Goal: Communication & Community: Answer question/provide support

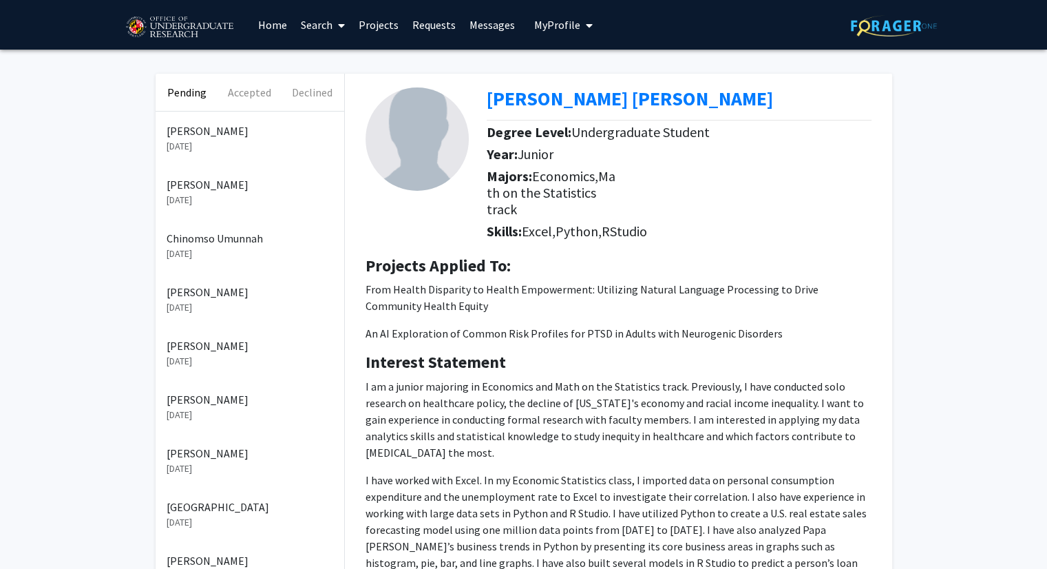
click at [169, 193] on p "[DATE]" at bounding box center [250, 200] width 167 height 14
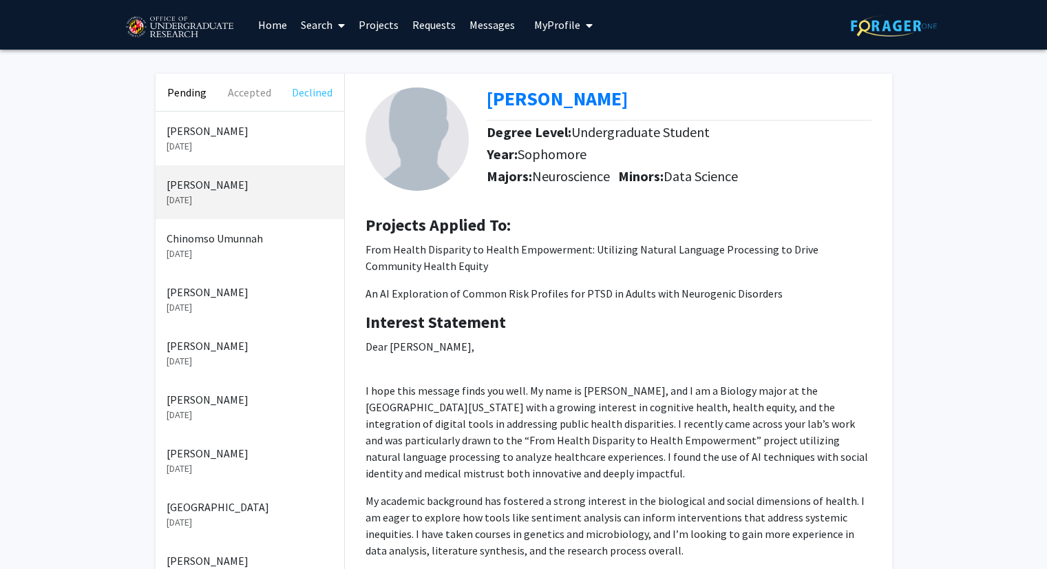
click at [316, 88] on button "Declined" at bounding box center [312, 92] width 63 height 37
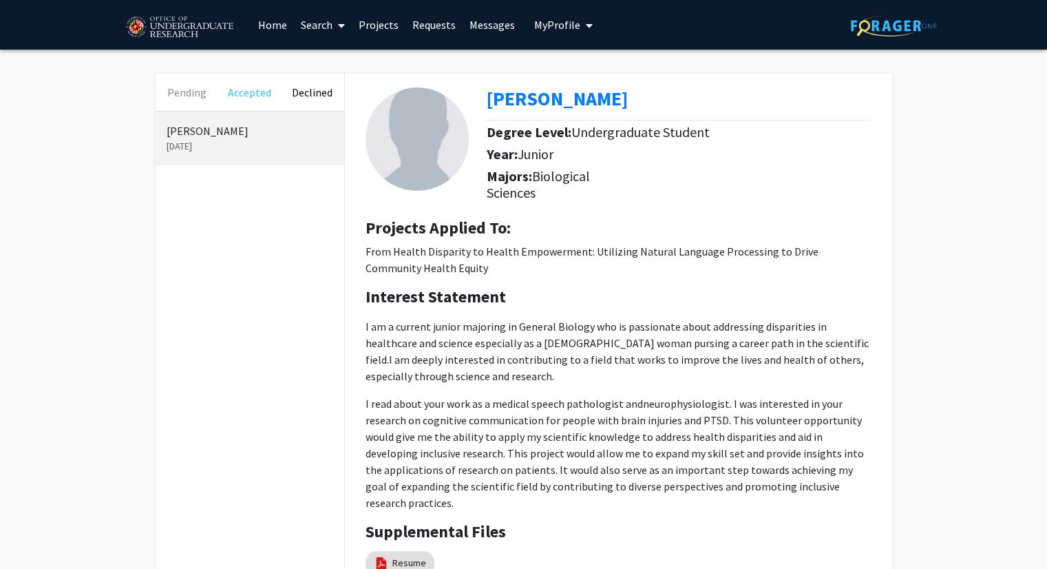
click at [235, 92] on button "Accepted" at bounding box center [249, 92] width 63 height 37
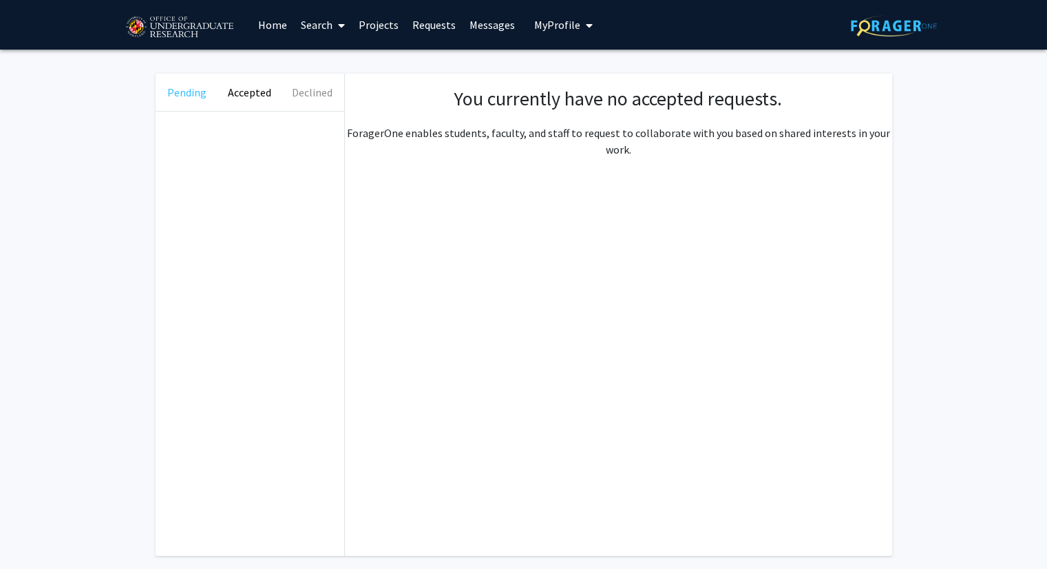
click at [187, 98] on button "Pending" at bounding box center [187, 92] width 63 height 37
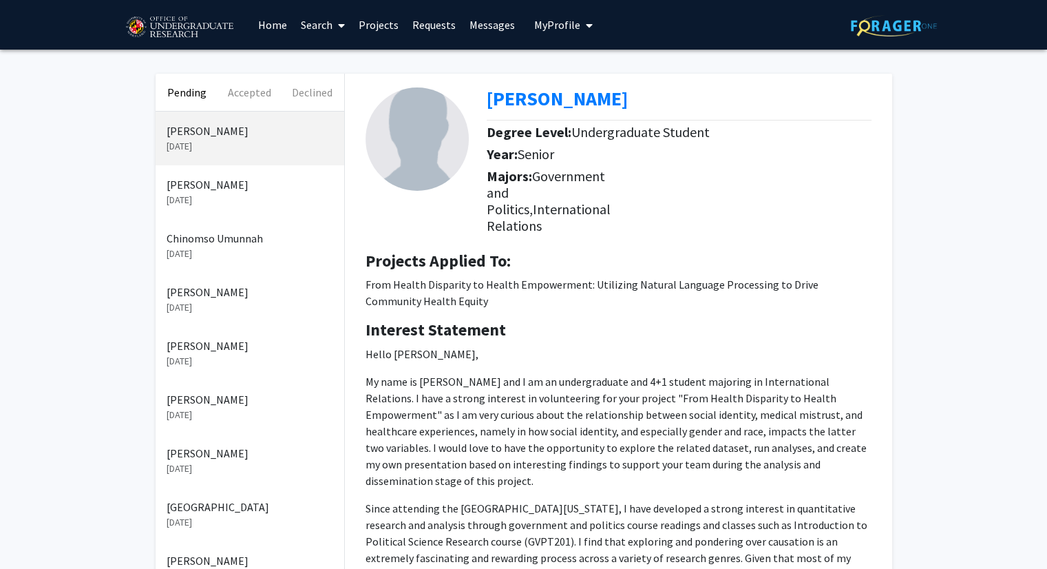
click at [319, 36] on link "Search" at bounding box center [323, 25] width 58 height 48
click at [332, 31] on link "Search" at bounding box center [323, 25] width 58 height 48
click at [376, 25] on link "Projects" at bounding box center [379, 25] width 54 height 48
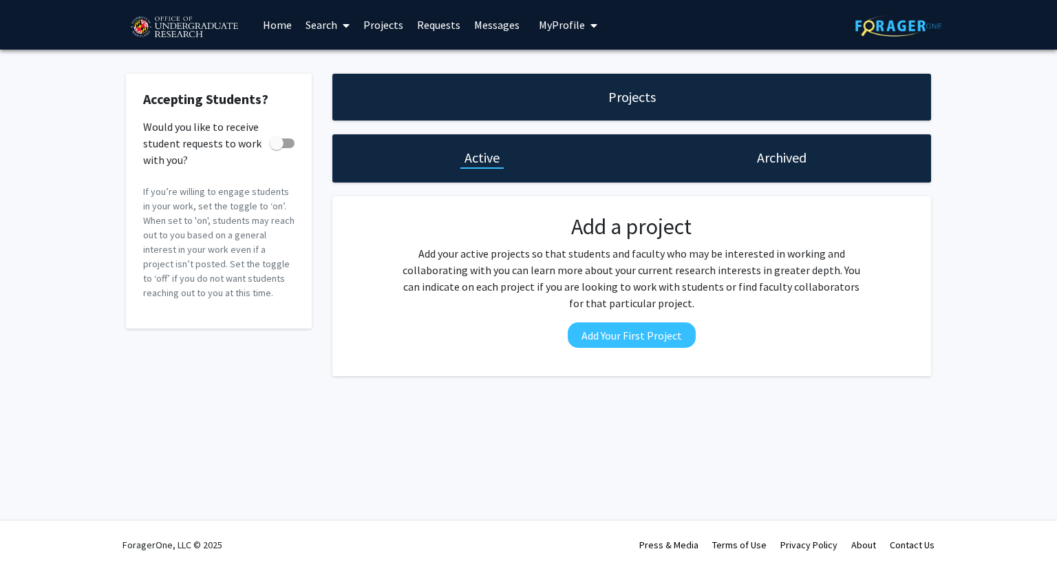
click at [498, 28] on link "Messages" at bounding box center [496, 25] width 59 height 48
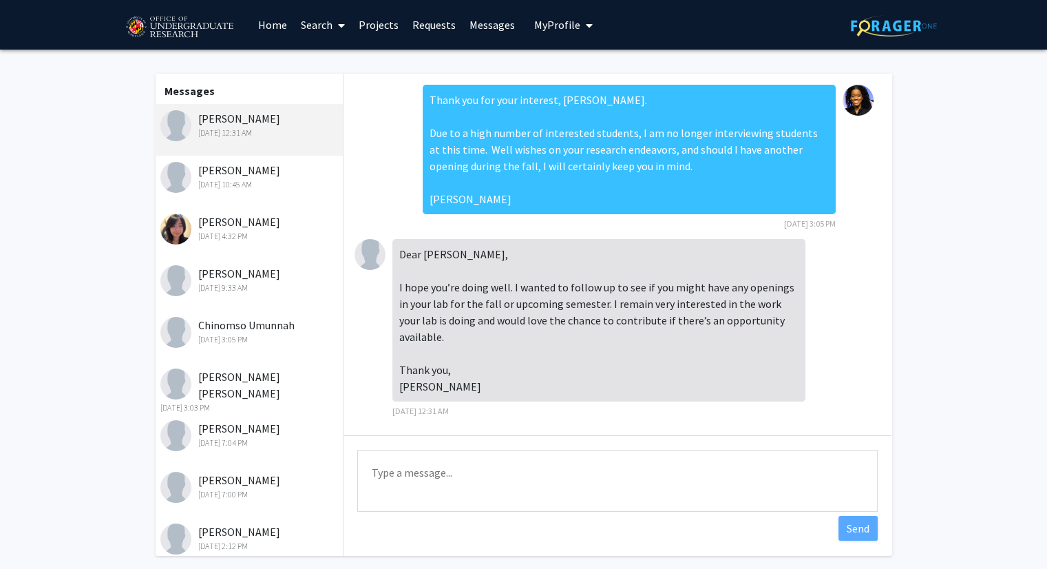
click at [426, 474] on textarea "Type a message" at bounding box center [617, 480] width 520 height 62
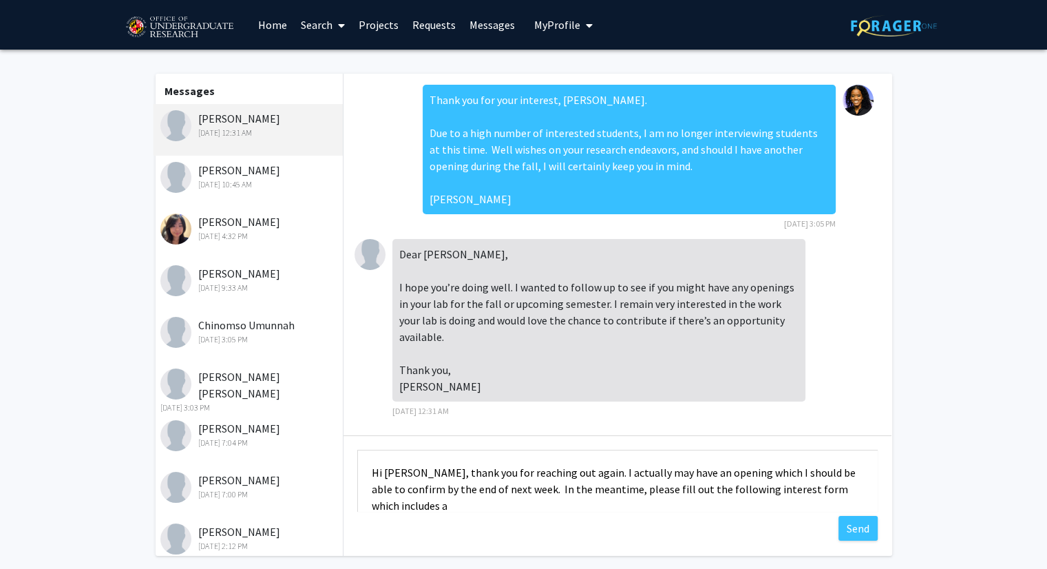
scroll to position [1, 0]
click at [714, 474] on textarea "Hi [PERSON_NAME], thank you for reaching out again. I actually may have an open…" at bounding box center [617, 480] width 520 height 62
drag, startPoint x: 871, startPoint y: 477, endPoint x: 615, endPoint y: 482, distance: 255.4
click at [615, 482] on textarea "Hi [PERSON_NAME], thank you for reaching out again. I actually may have an open…" at bounding box center [617, 480] width 520 height 62
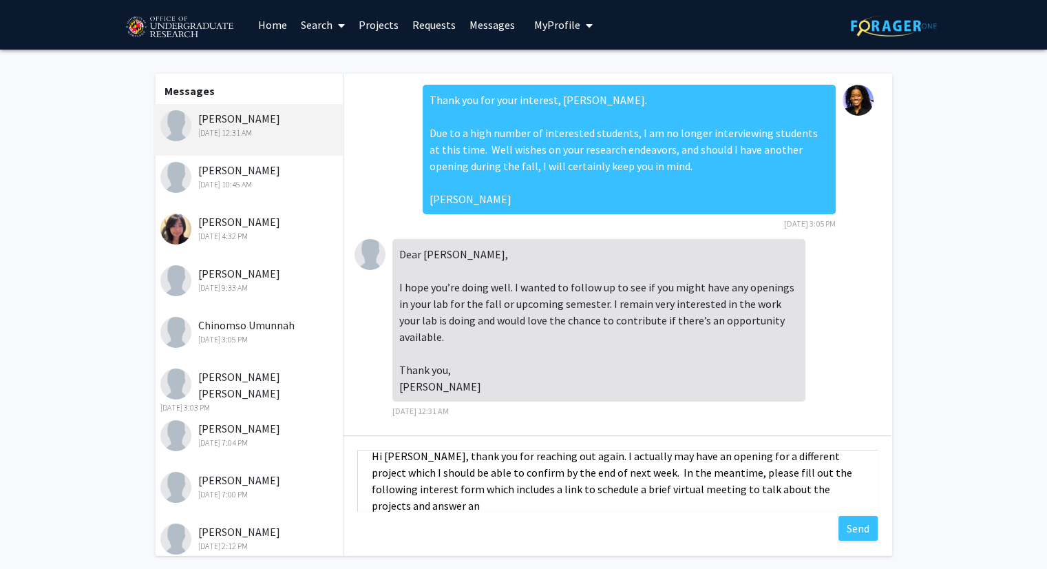
drag, startPoint x: 815, startPoint y: 471, endPoint x: 600, endPoint y: 474, distance: 215.5
click at [600, 474] on textarea "Hi [PERSON_NAME], thank you for reaching out again. I actually may have an open…" at bounding box center [617, 480] width 520 height 62
drag, startPoint x: 680, startPoint y: 476, endPoint x: 609, endPoint y: 480, distance: 71.0
click at [609, 480] on textarea "Hi [PERSON_NAME], thank you for reaching out again. I actually may have an open…" at bounding box center [617, 480] width 520 height 62
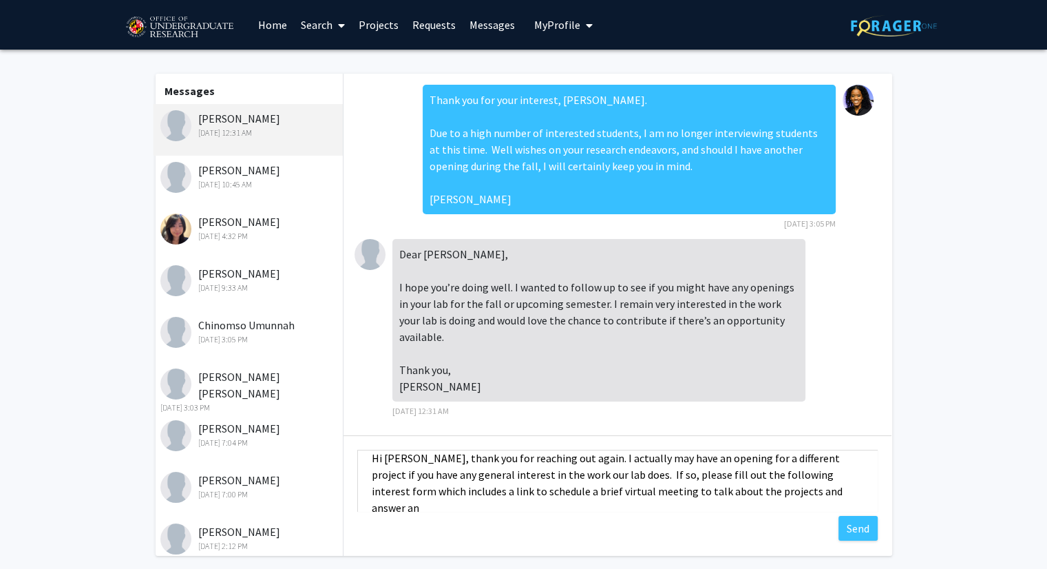
click at [788, 493] on textarea "Hi [PERSON_NAME], thank you for reaching out again. I actually may have an open…" at bounding box center [617, 480] width 520 height 62
drag, startPoint x: 854, startPoint y: 492, endPoint x: 777, endPoint y: 491, distance: 77.1
click at [777, 491] on textarea "Hi [PERSON_NAME], thank you for reaching out again. I actually may have an open…" at bounding box center [617, 480] width 520 height 62
click at [436, 487] on textarea "Hi [PERSON_NAME], thank you for reaching out again. I actually may have an open…" at bounding box center [617, 480] width 520 height 62
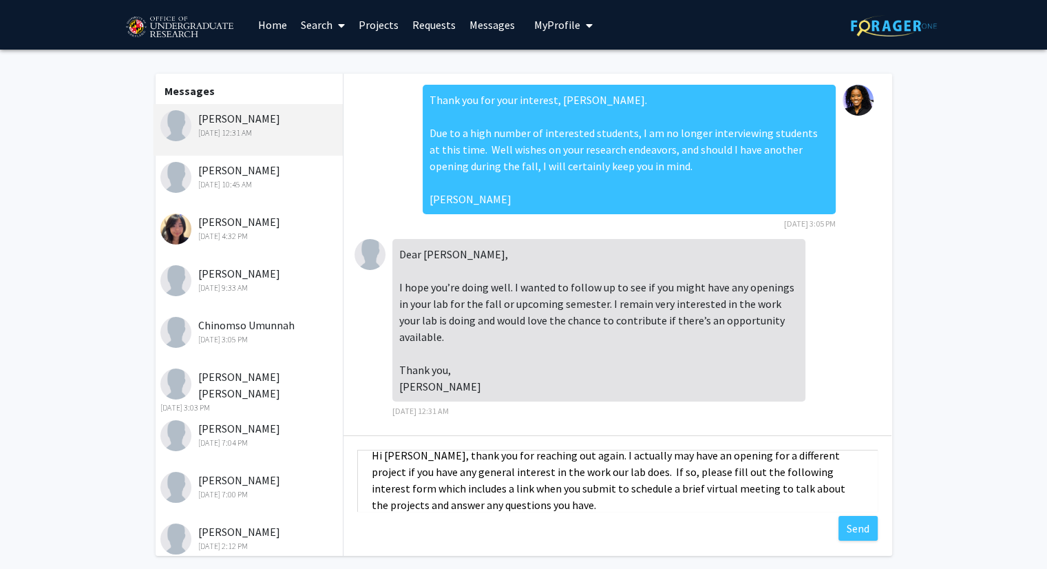
click at [679, 489] on textarea "Hi [PERSON_NAME], thank you for reaching out again. I actually may have an open…" at bounding box center [617, 480] width 520 height 62
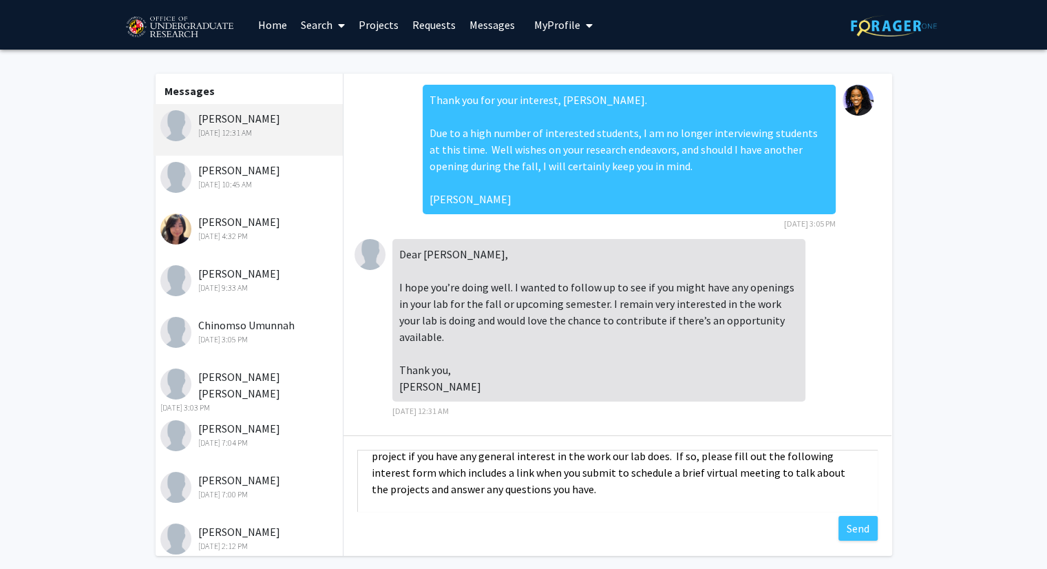
drag, startPoint x: 691, startPoint y: 489, endPoint x: 702, endPoint y: 502, distance: 17.1
click at [702, 502] on textarea "Hi [PERSON_NAME], thank you for reaching out again. I actually may have an open…" at bounding box center [617, 480] width 520 height 62
paste textarea "[URL][DOMAIN_NAME]"
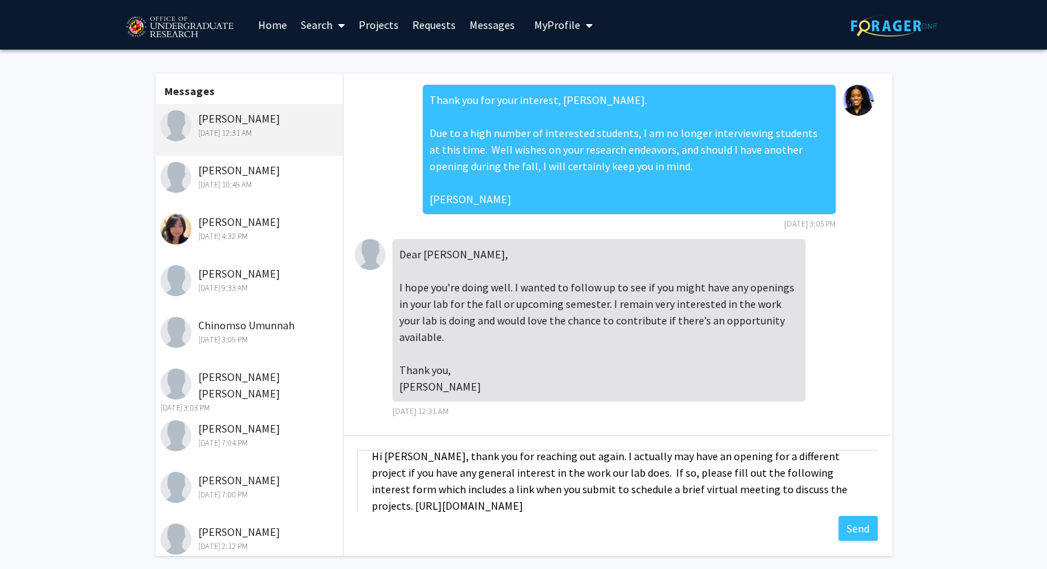
scroll to position [33, 0]
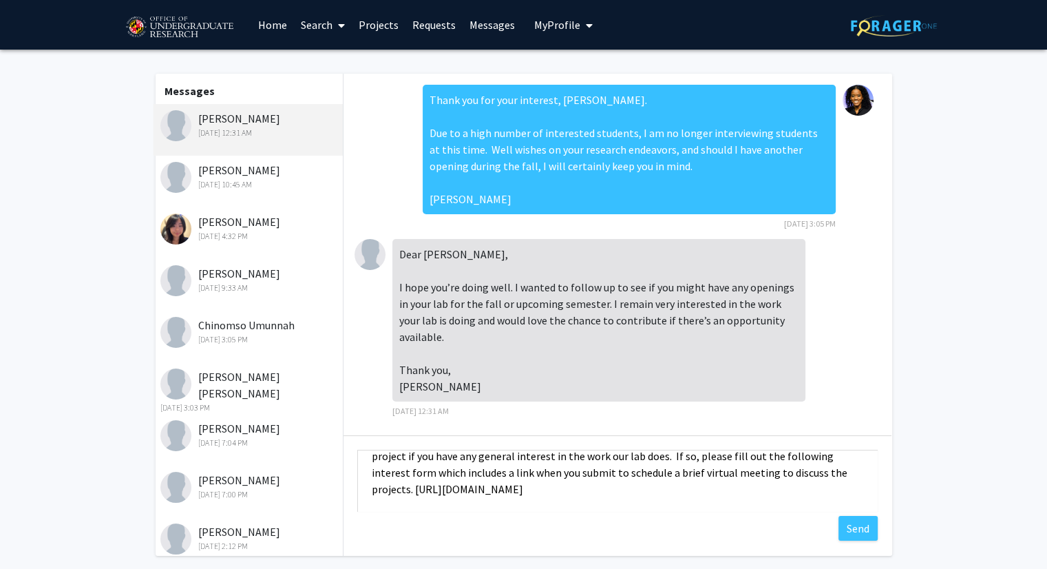
click at [798, 478] on textarea "Hi [PERSON_NAME], thank you for reaching out again. I actually may have an open…" at bounding box center [617, 480] width 520 height 62
click at [598, 494] on textarea "Hi [PERSON_NAME], thank you for reaching out again. I actually may have an open…" at bounding box center [617, 480] width 520 height 62
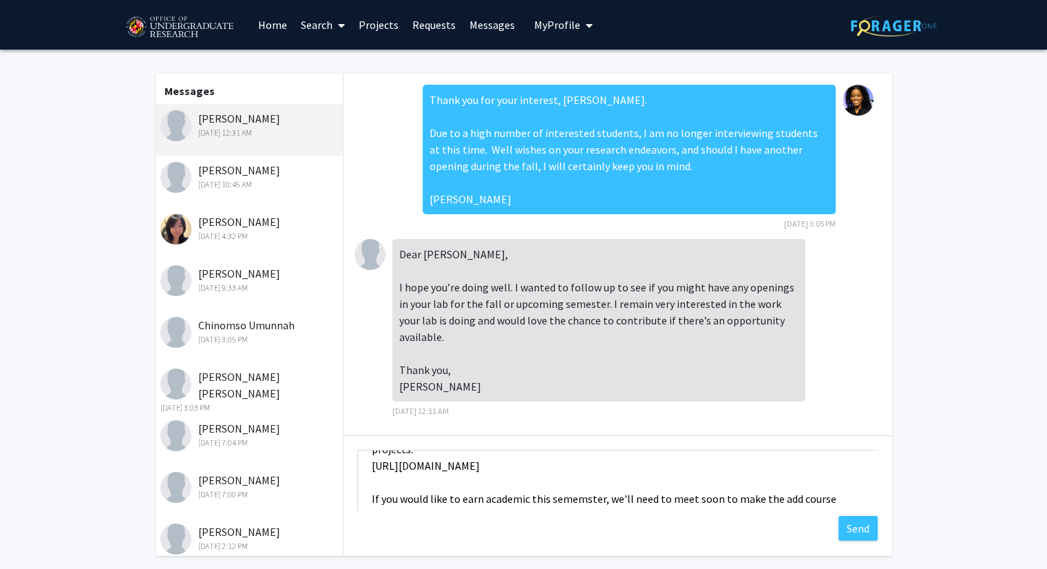
scroll to position [82, 0]
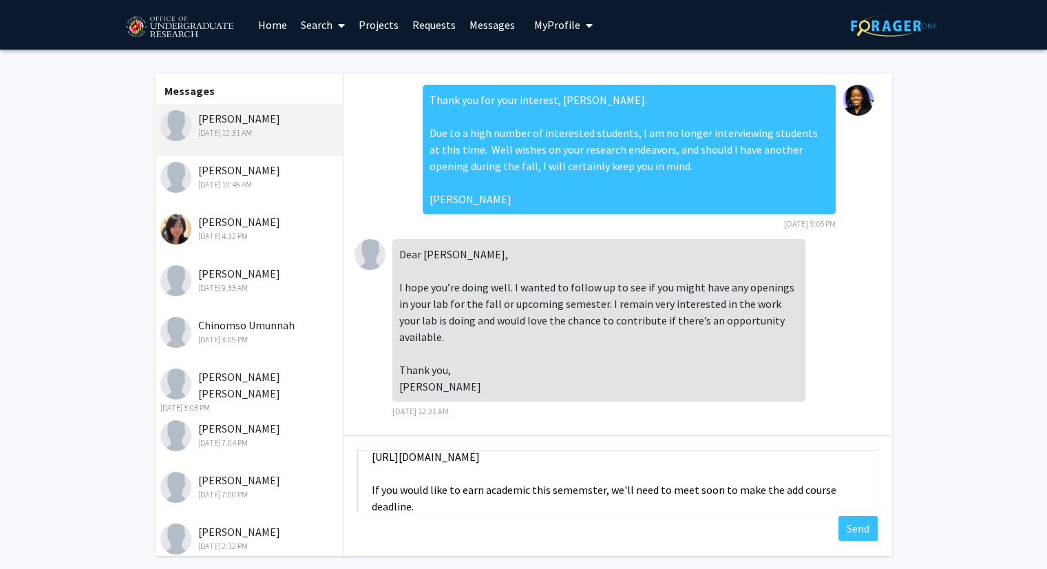
type textarea "Hi [PERSON_NAME], thank you for reaching out again. I actually may have an open…"
click at [851, 527] on button "Send" at bounding box center [857, 528] width 39 height 25
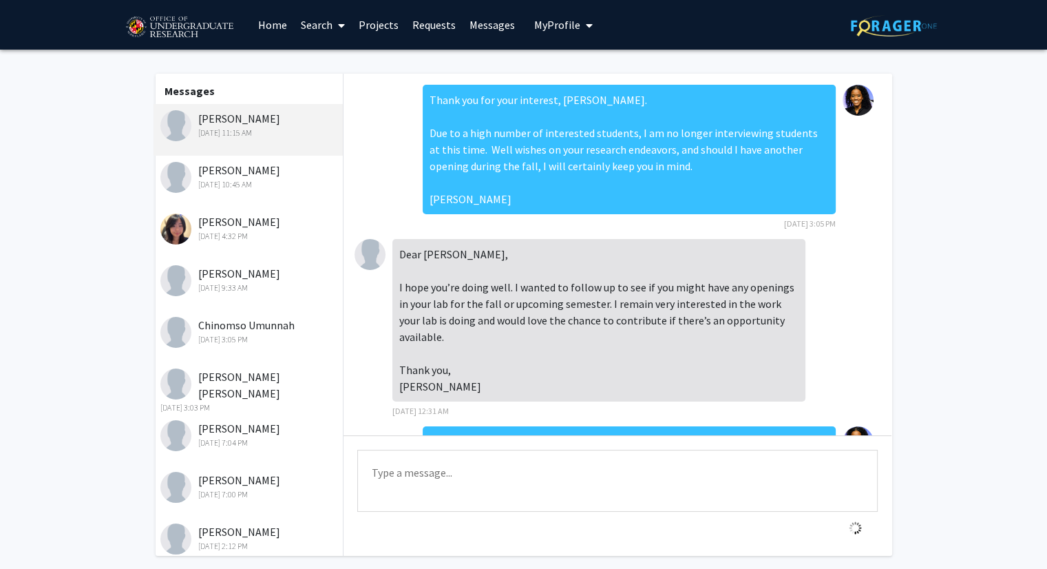
scroll to position [156, 0]
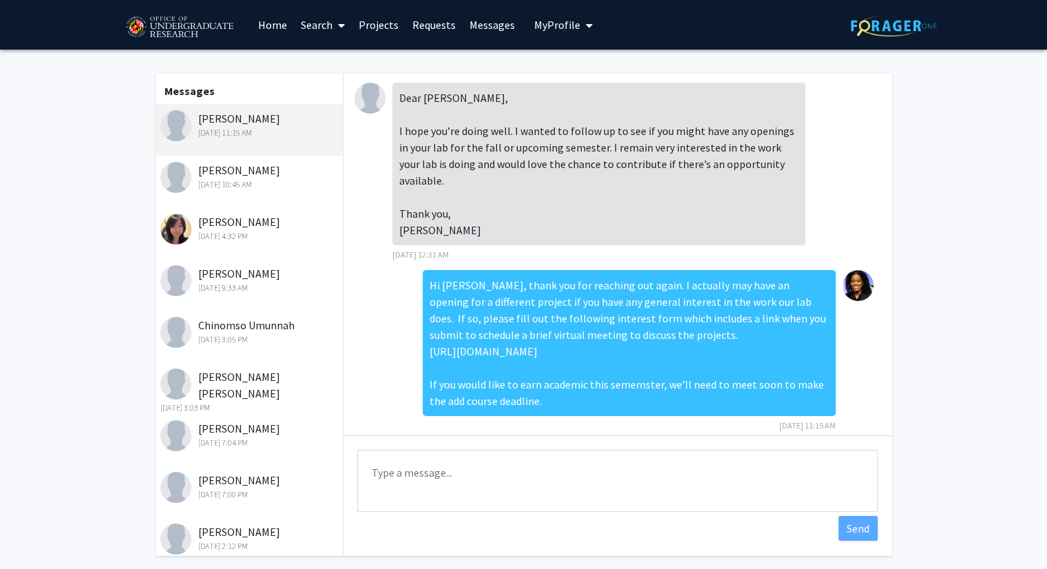
click at [739, 323] on div "Hi [PERSON_NAME], thank you for reaching out again. I actually may have an open…" at bounding box center [629, 343] width 413 height 146
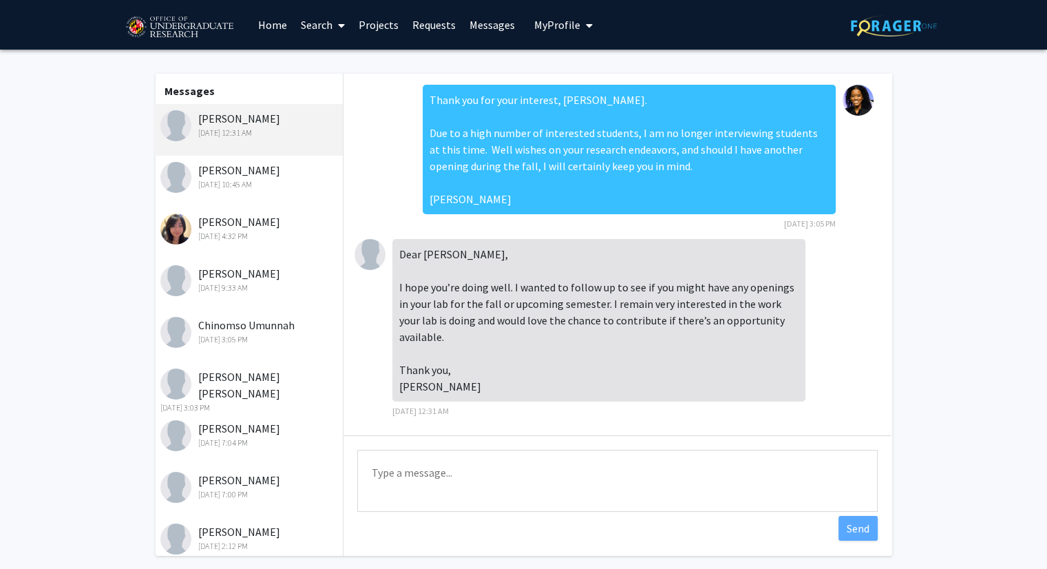
click at [421, 25] on link "Requests" at bounding box center [433, 25] width 57 height 48
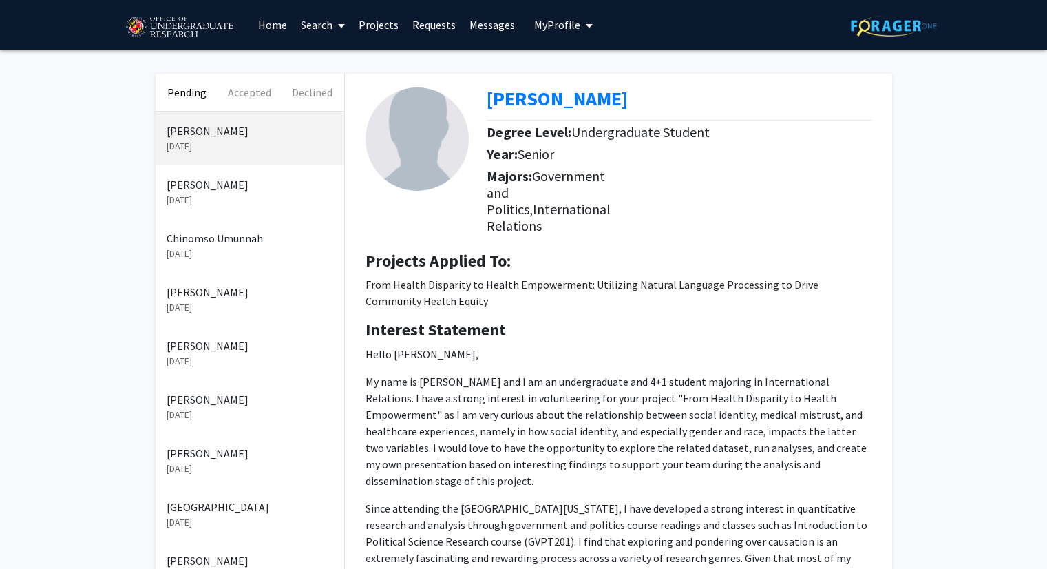
click at [204, 184] on p "[PERSON_NAME]" at bounding box center [250, 184] width 167 height 17
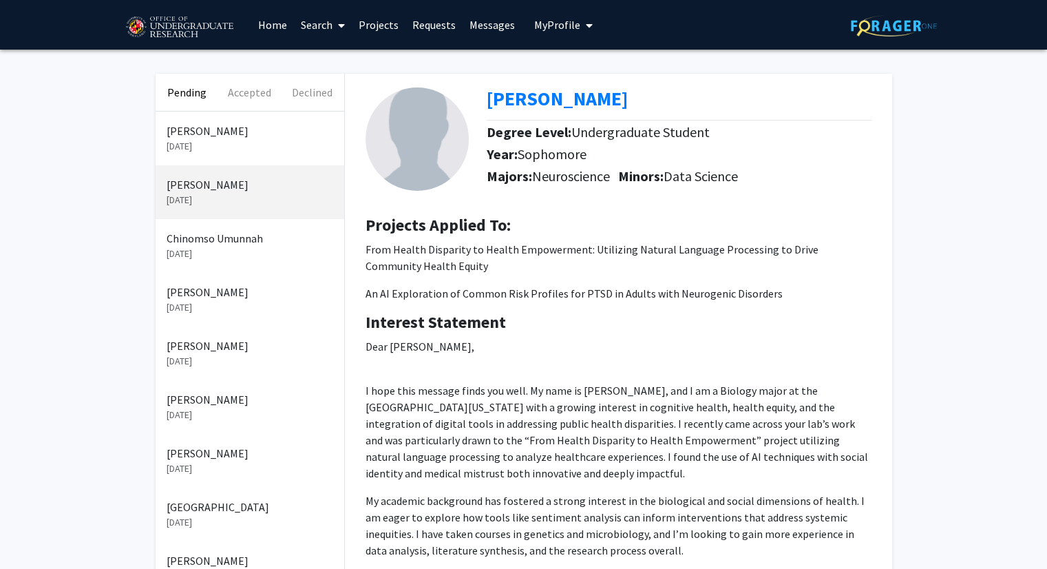
click at [426, 25] on link "Requests" at bounding box center [433, 25] width 57 height 48
click at [385, 22] on link "Projects" at bounding box center [379, 25] width 54 height 48
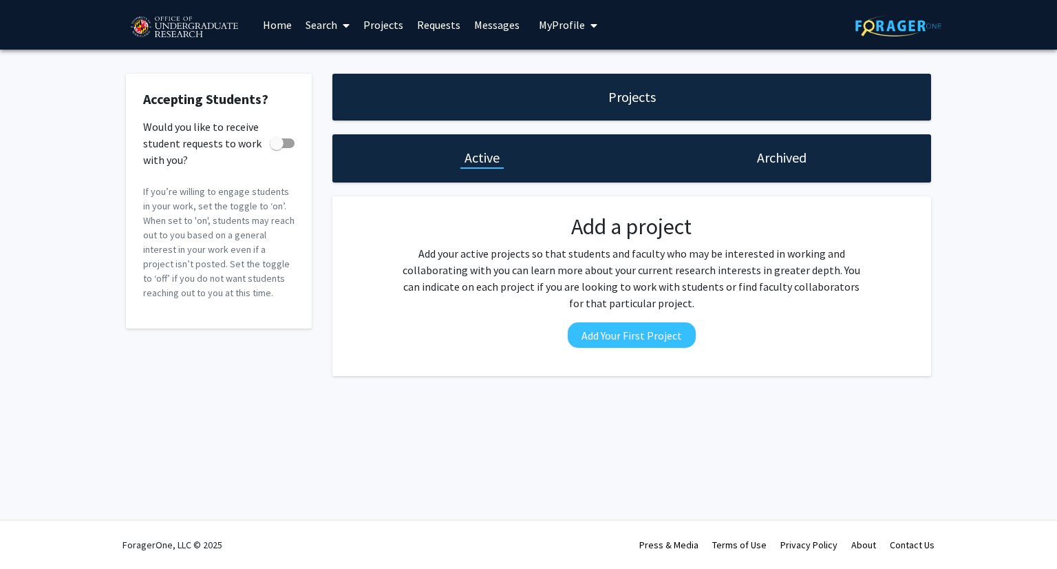
click at [446, 21] on link "Requests" at bounding box center [438, 25] width 57 height 48
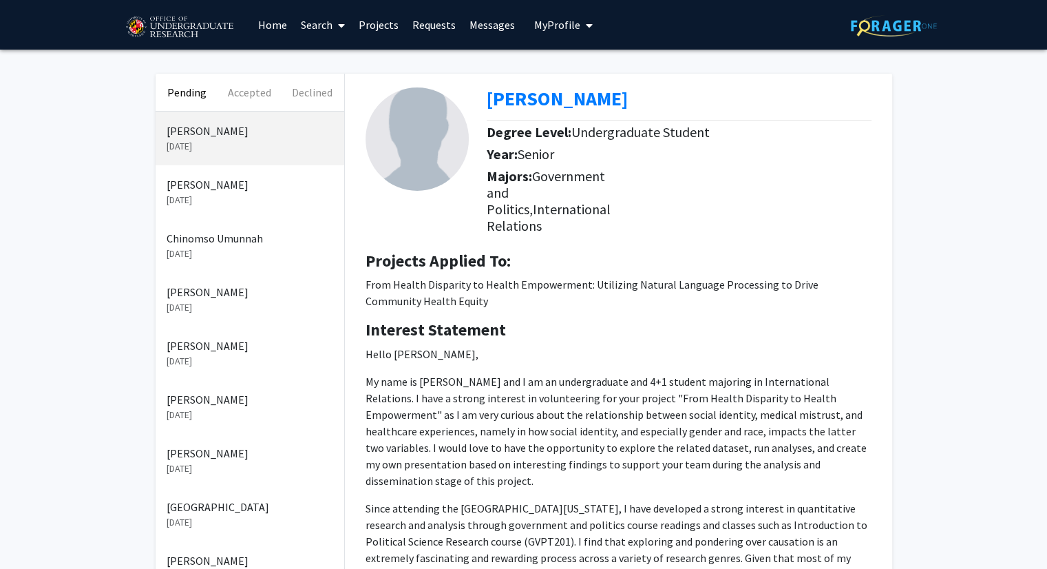
click at [490, 26] on link "Messages" at bounding box center [492, 25] width 59 height 48
